Goal: Task Accomplishment & Management: Use online tool/utility

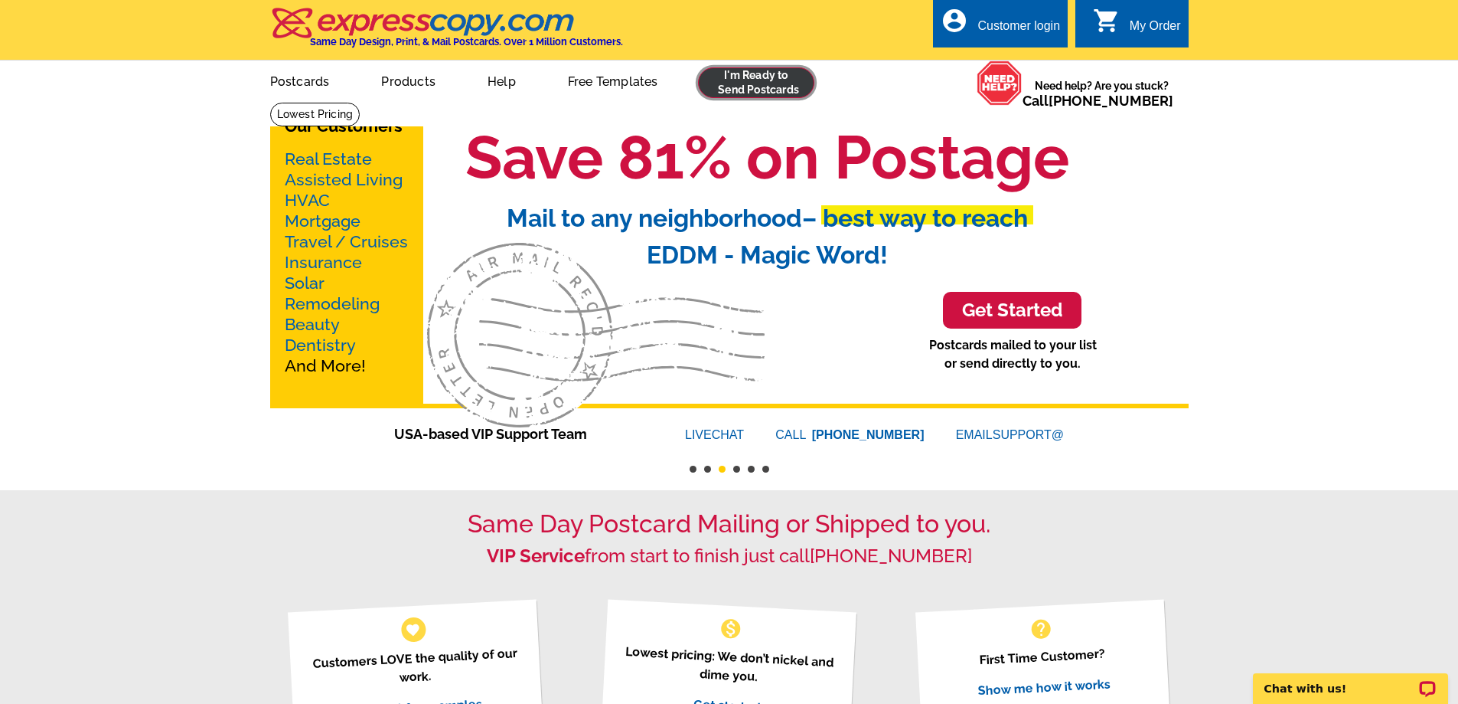
click at [804, 80] on link at bounding box center [756, 82] width 117 height 31
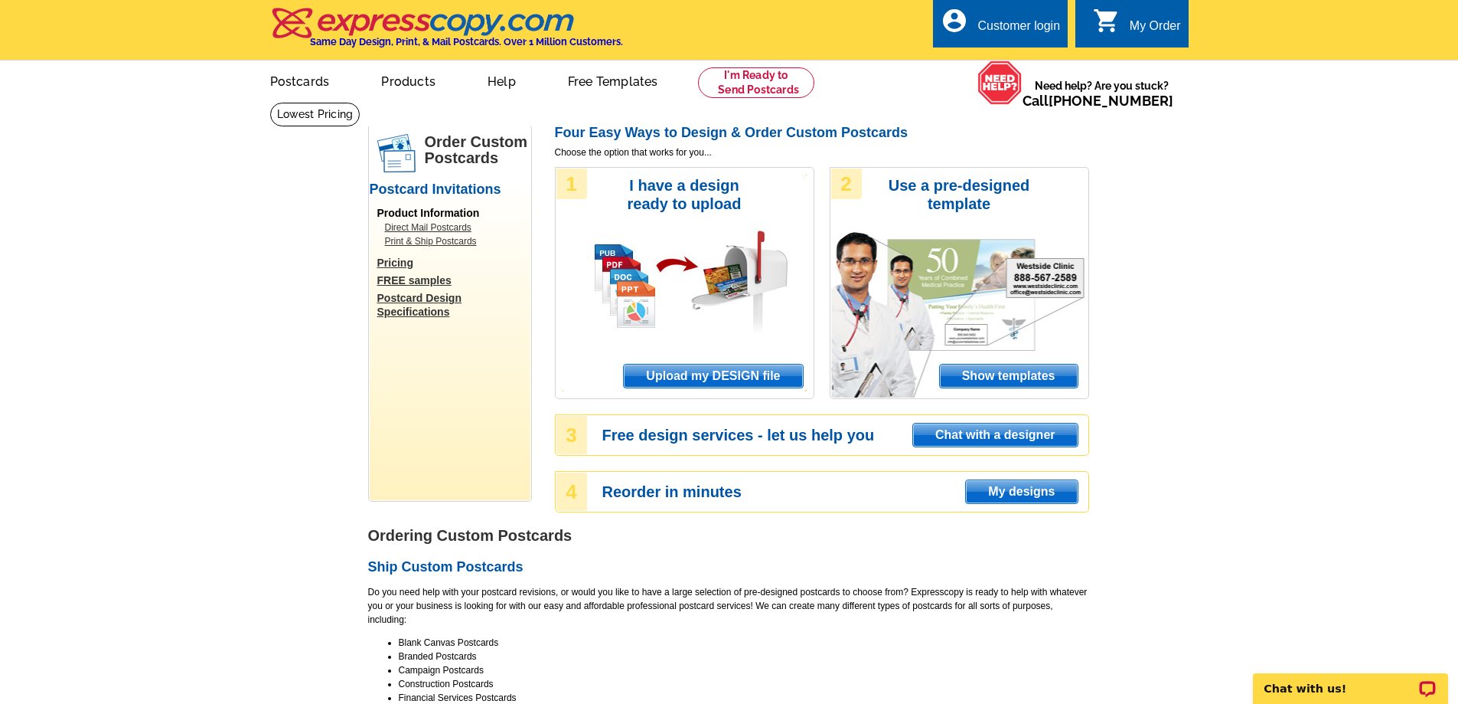
click at [1024, 23] on div "Customer login" at bounding box center [1019, 29] width 83 height 21
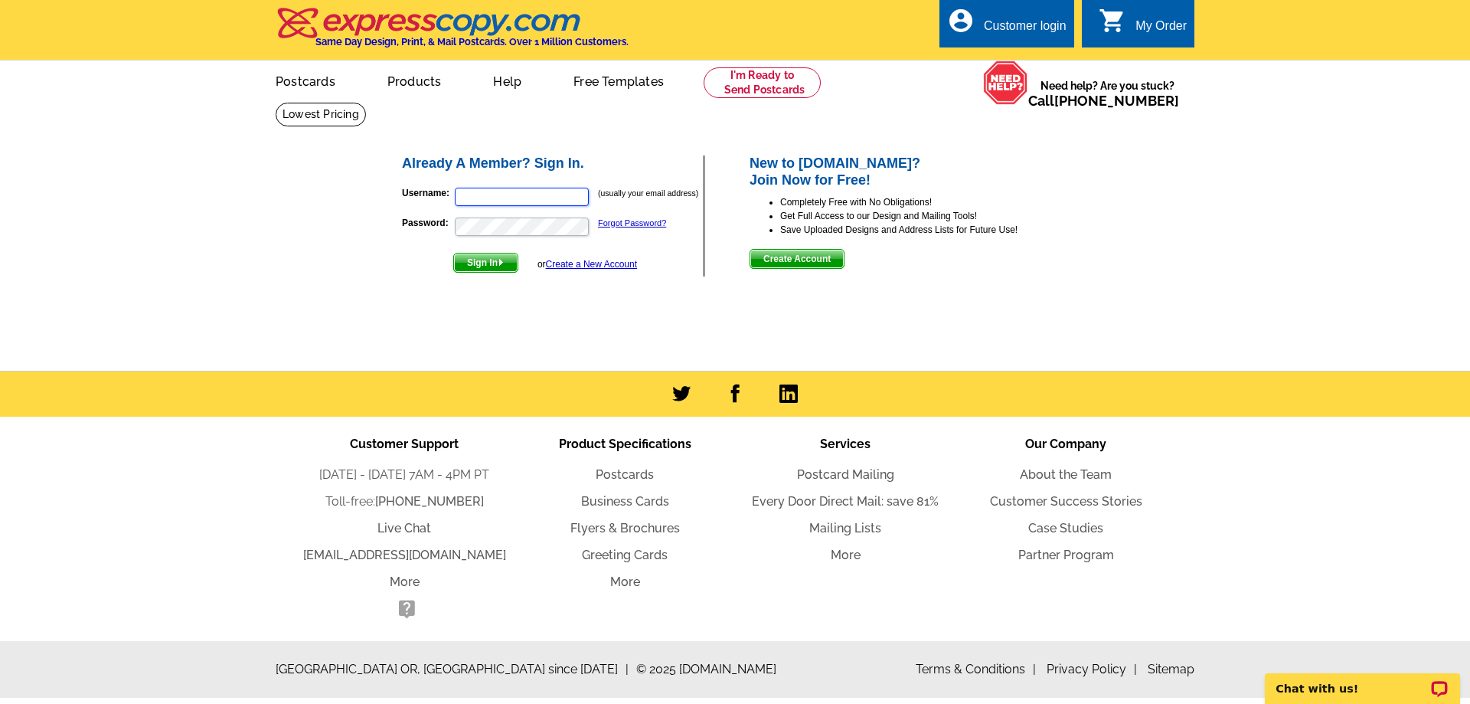
type input "homes@wendybunch.net"
click at [508, 263] on span "Sign In" at bounding box center [486, 262] width 64 height 18
